Goal: Transaction & Acquisition: Purchase product/service

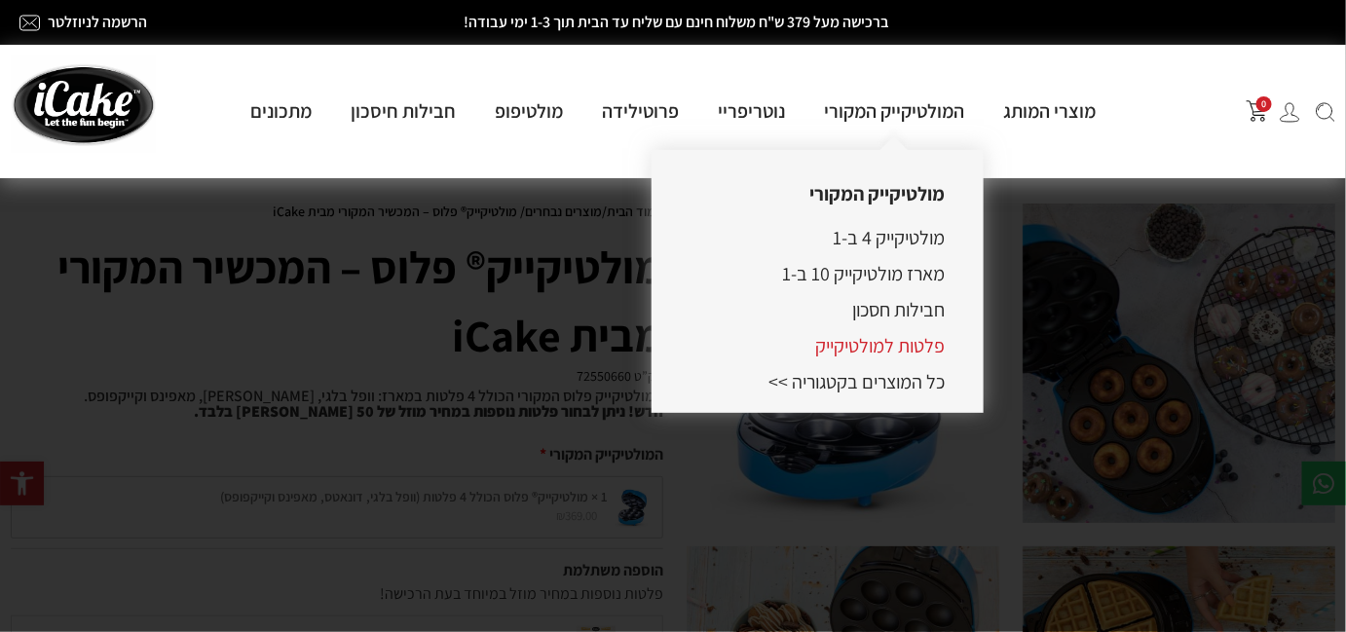
click at [862, 348] on link "פלטות למולטיקייק" at bounding box center [880, 345] width 130 height 25
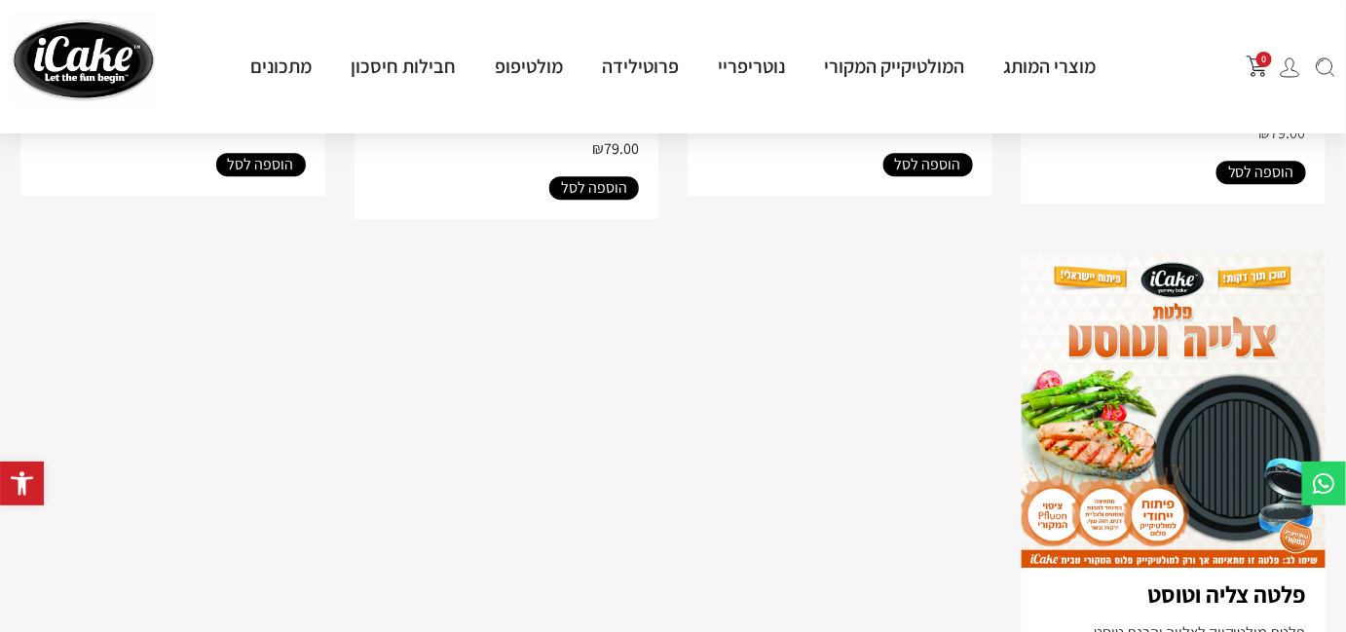
scroll to position [1859, 0]
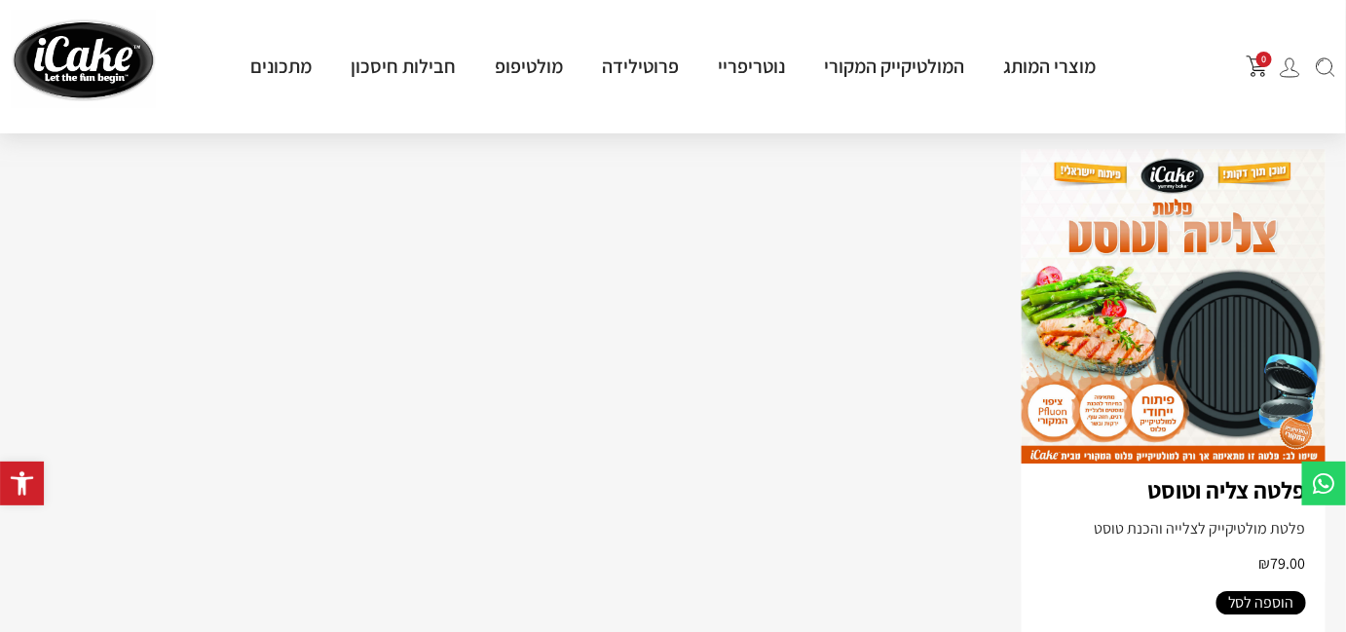
click at [1198, 367] on img at bounding box center [1174, 306] width 305 height 315
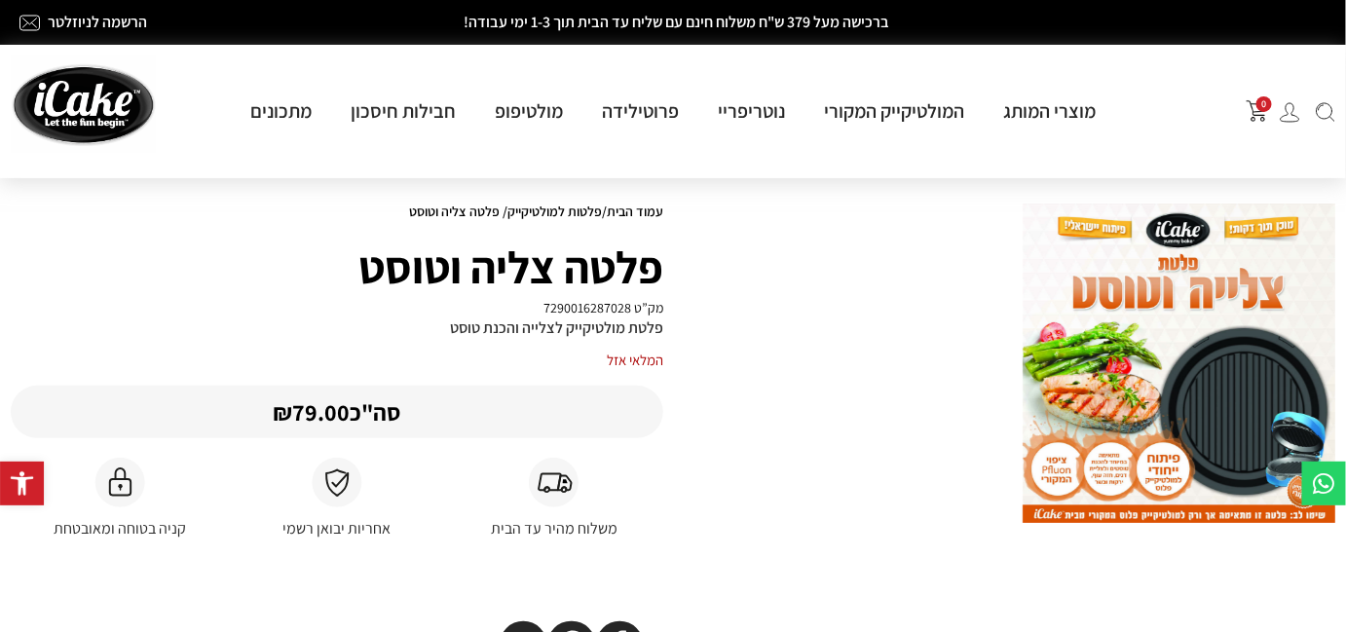
click at [1217, 393] on img at bounding box center [1179, 363] width 313 height 319
